Goal: Task Accomplishment & Management: Complete application form

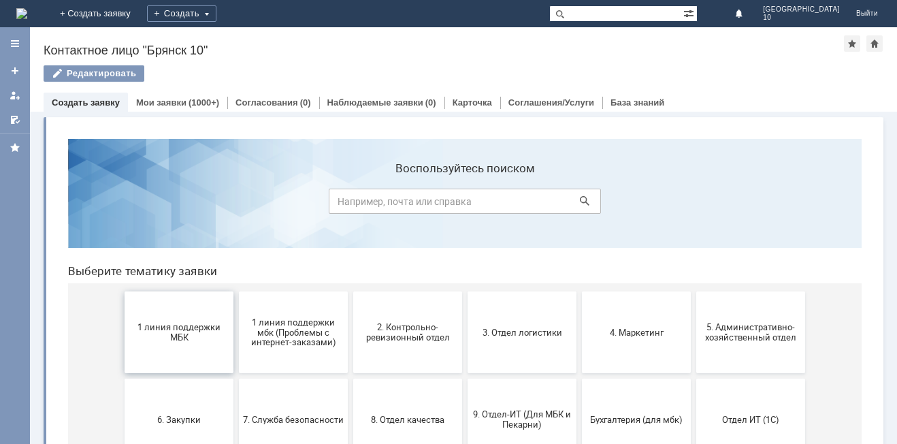
click at [196, 325] on span "1 линия поддержки МБК" at bounding box center [179, 332] width 101 height 20
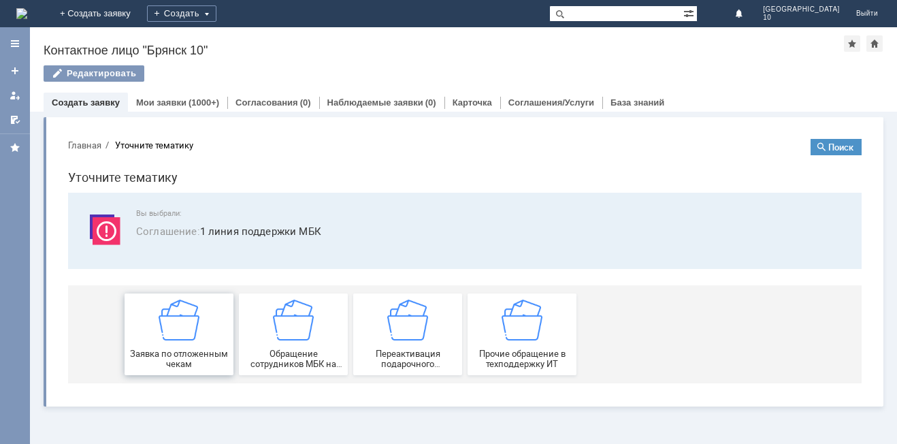
click at [178, 340] on img at bounding box center [179, 319] width 41 height 41
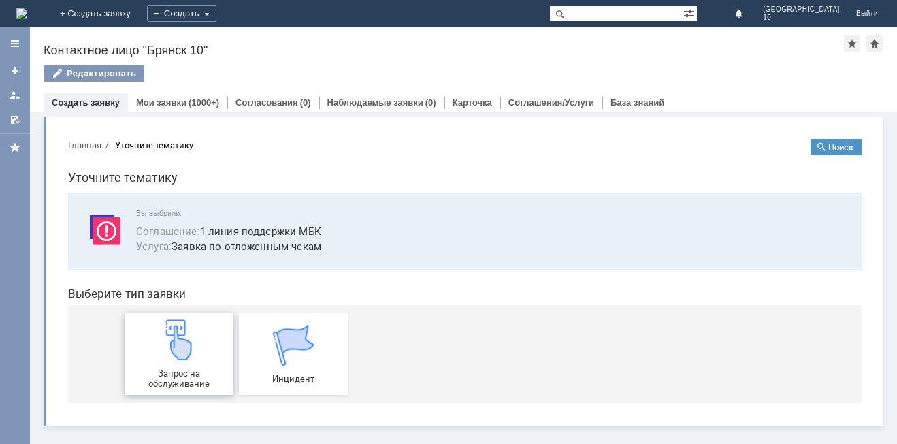
click at [180, 354] on img at bounding box center [179, 339] width 41 height 41
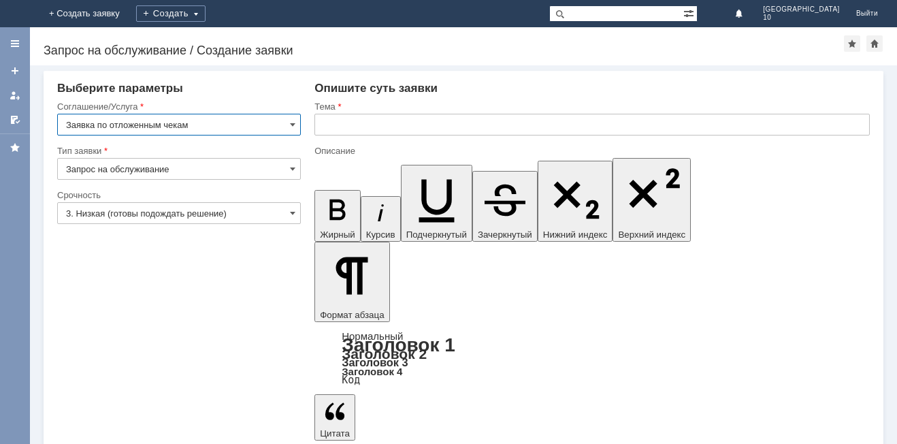
click at [323, 118] on input "text" at bounding box center [591, 125] width 555 height 22
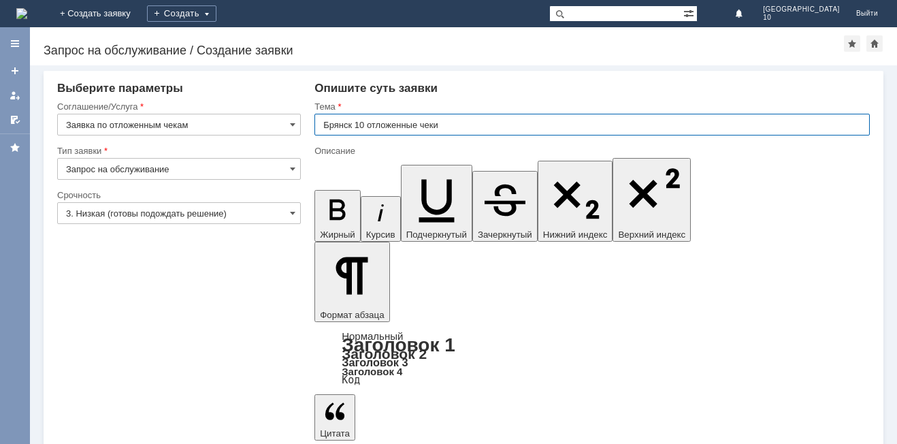
type input "Брянск 10 отложенные чеки"
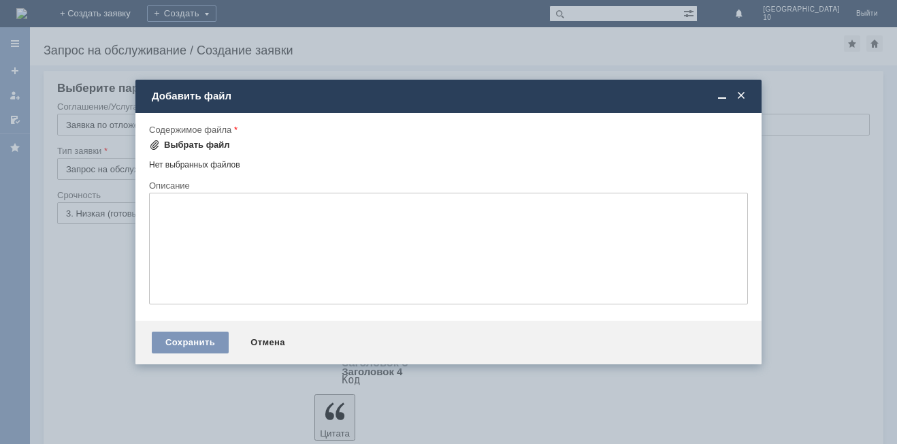
click at [155, 145] on span at bounding box center [154, 145] width 11 height 11
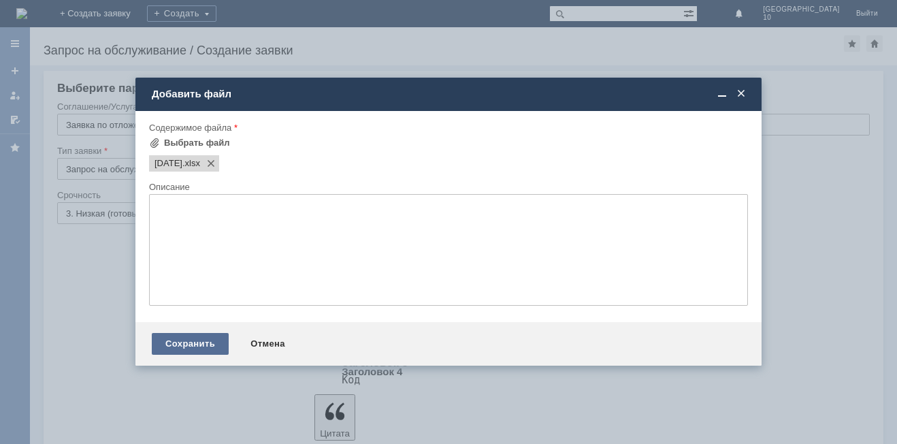
click at [181, 341] on div "Сохранить" at bounding box center [190, 344] width 77 height 22
